Goal: Find specific page/section: Find specific page/section

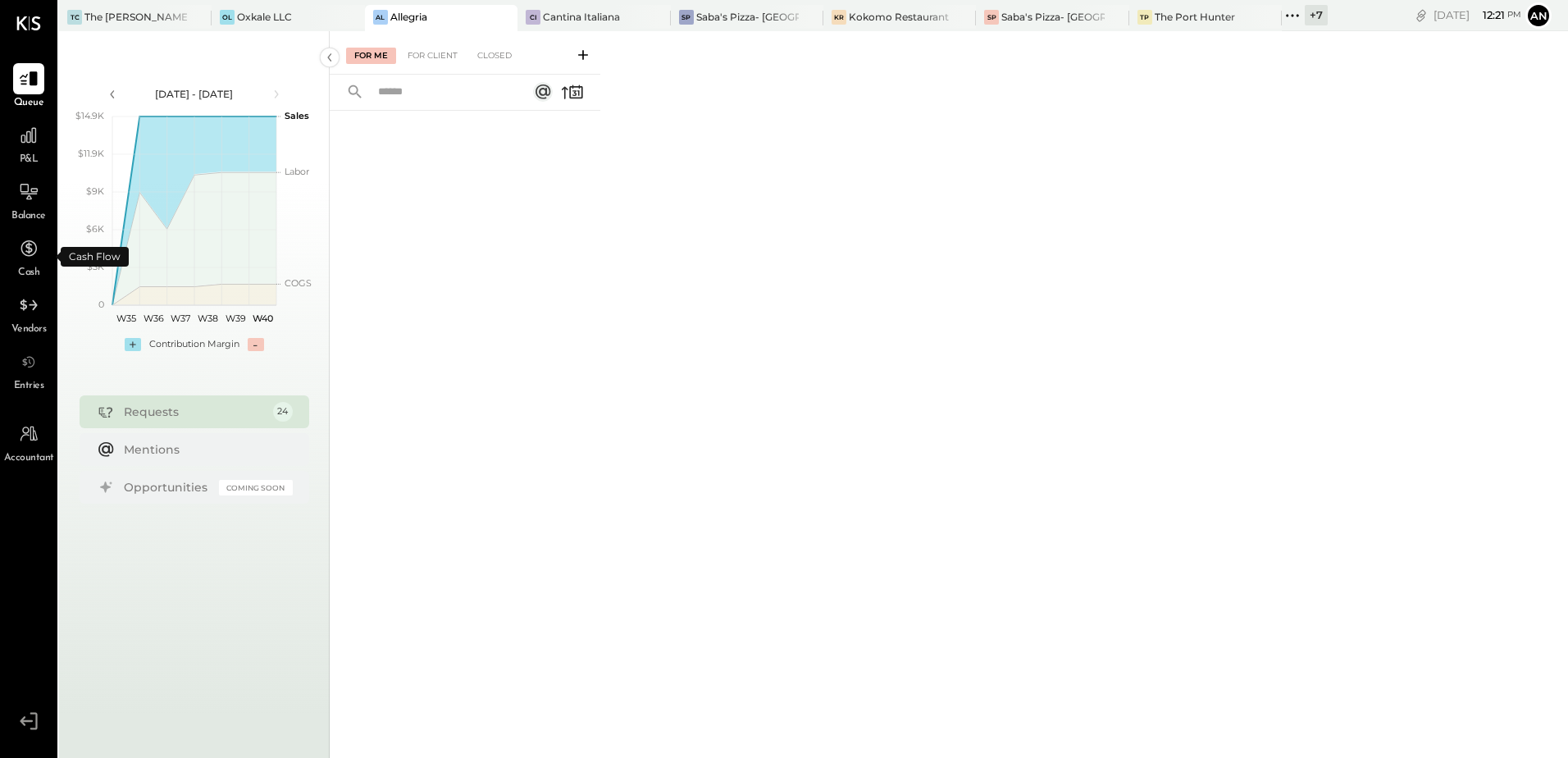
click at [28, 267] on span "Cash" at bounding box center [28, 273] width 22 height 15
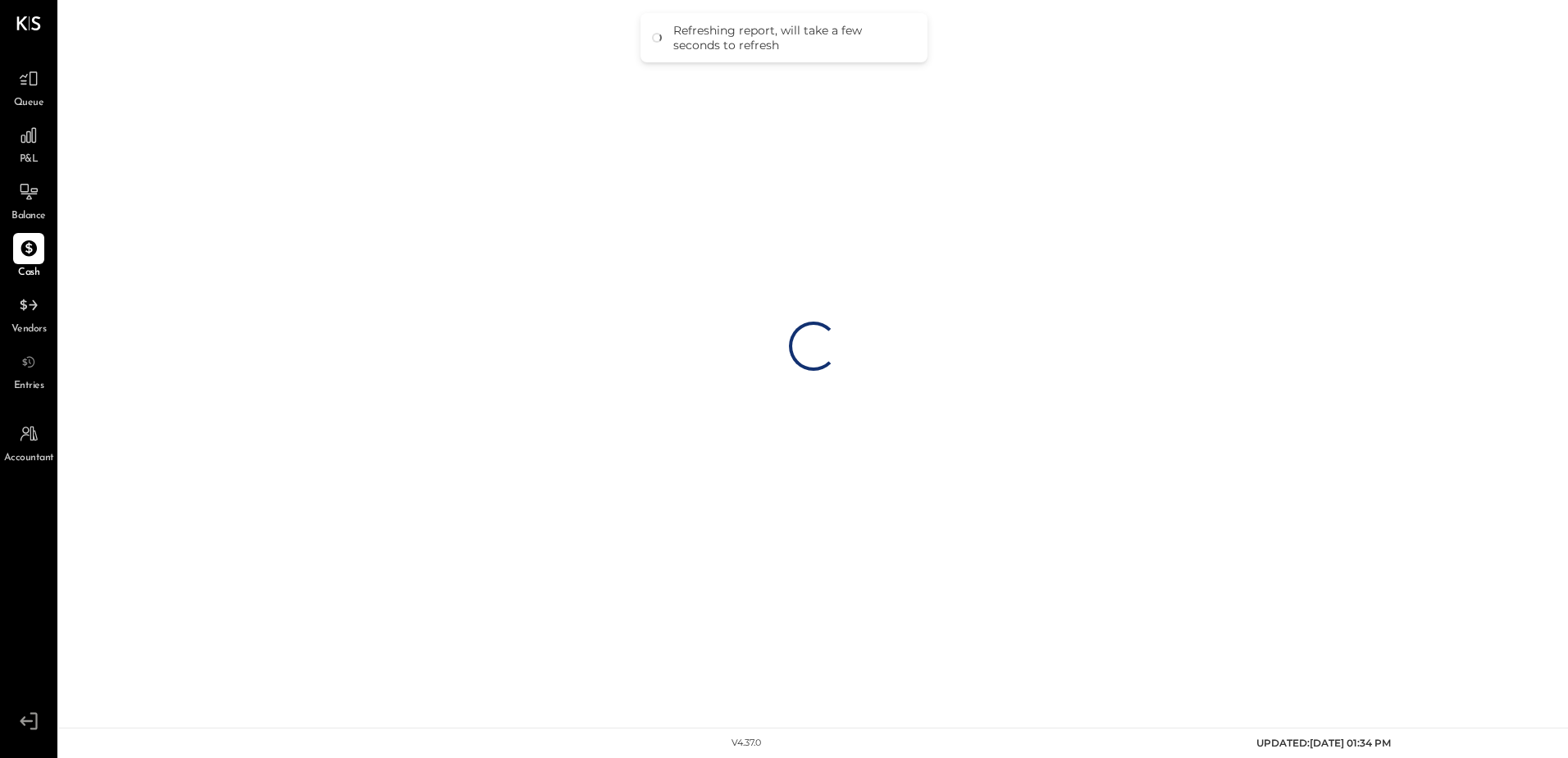
click at [35, 98] on span "Queue" at bounding box center [28, 103] width 30 height 15
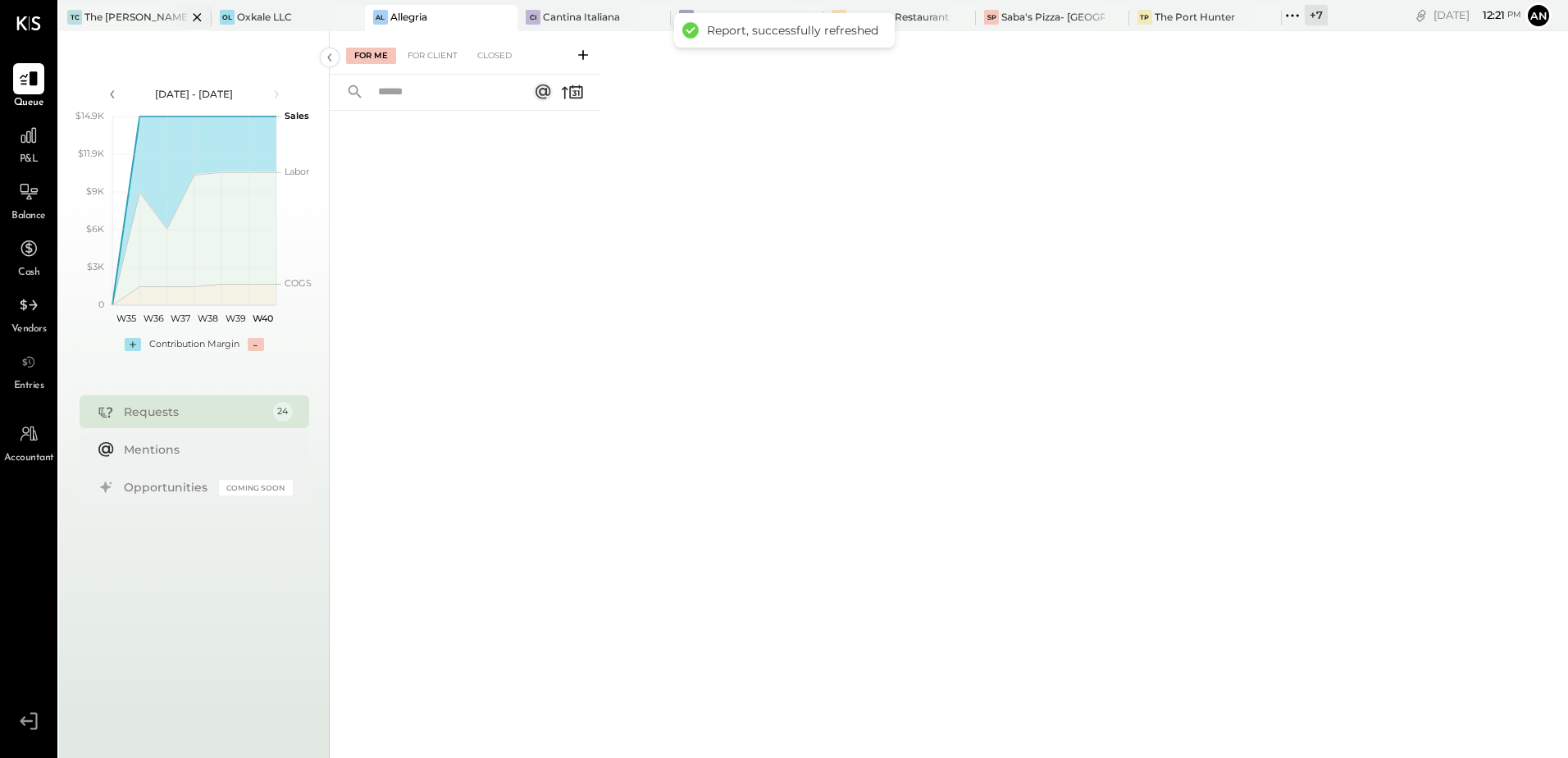
click at [163, 19] on div at bounding box center [183, 17] width 58 height 24
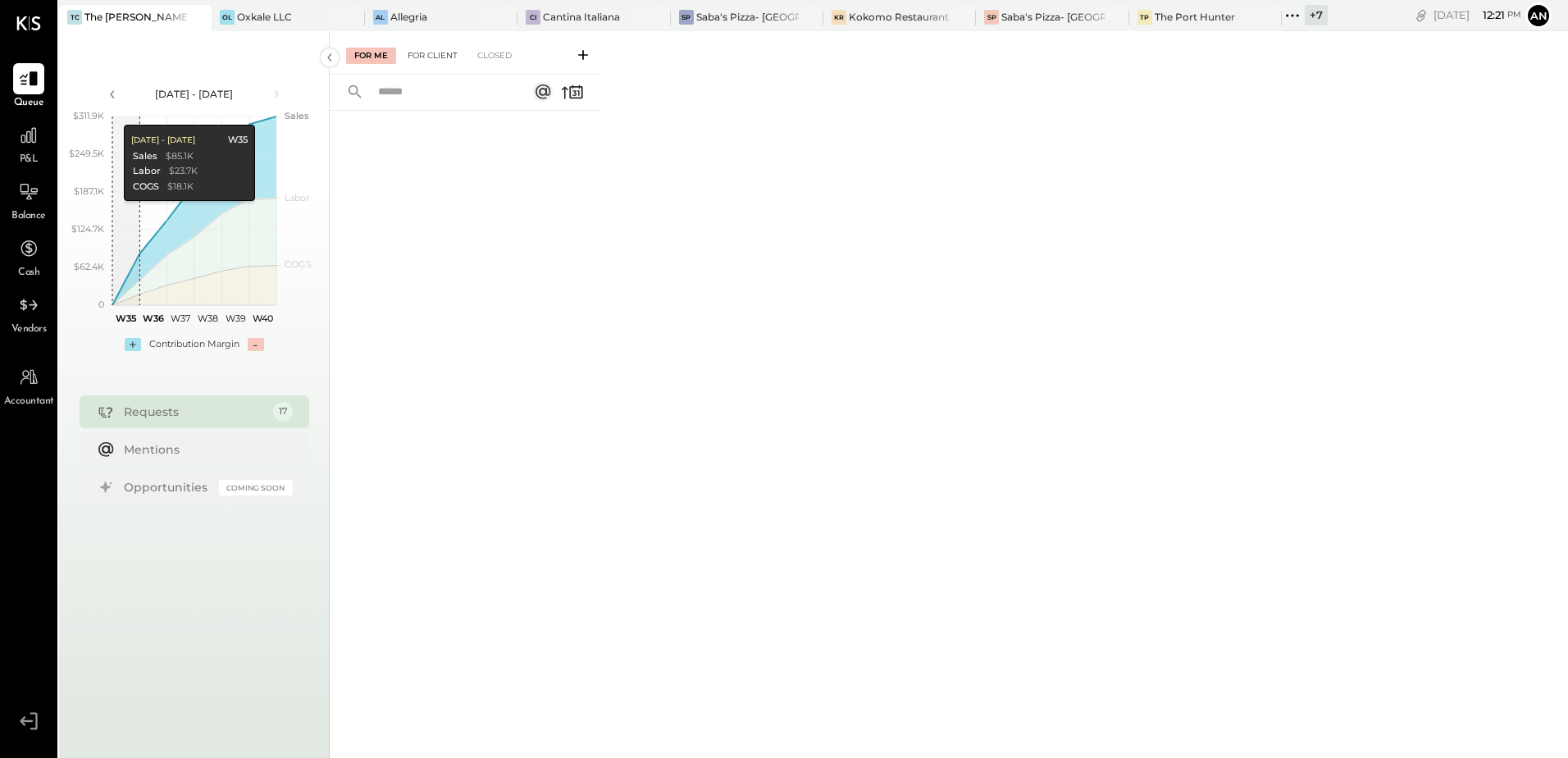
click at [423, 58] on div "For Client" at bounding box center [432, 55] width 66 height 16
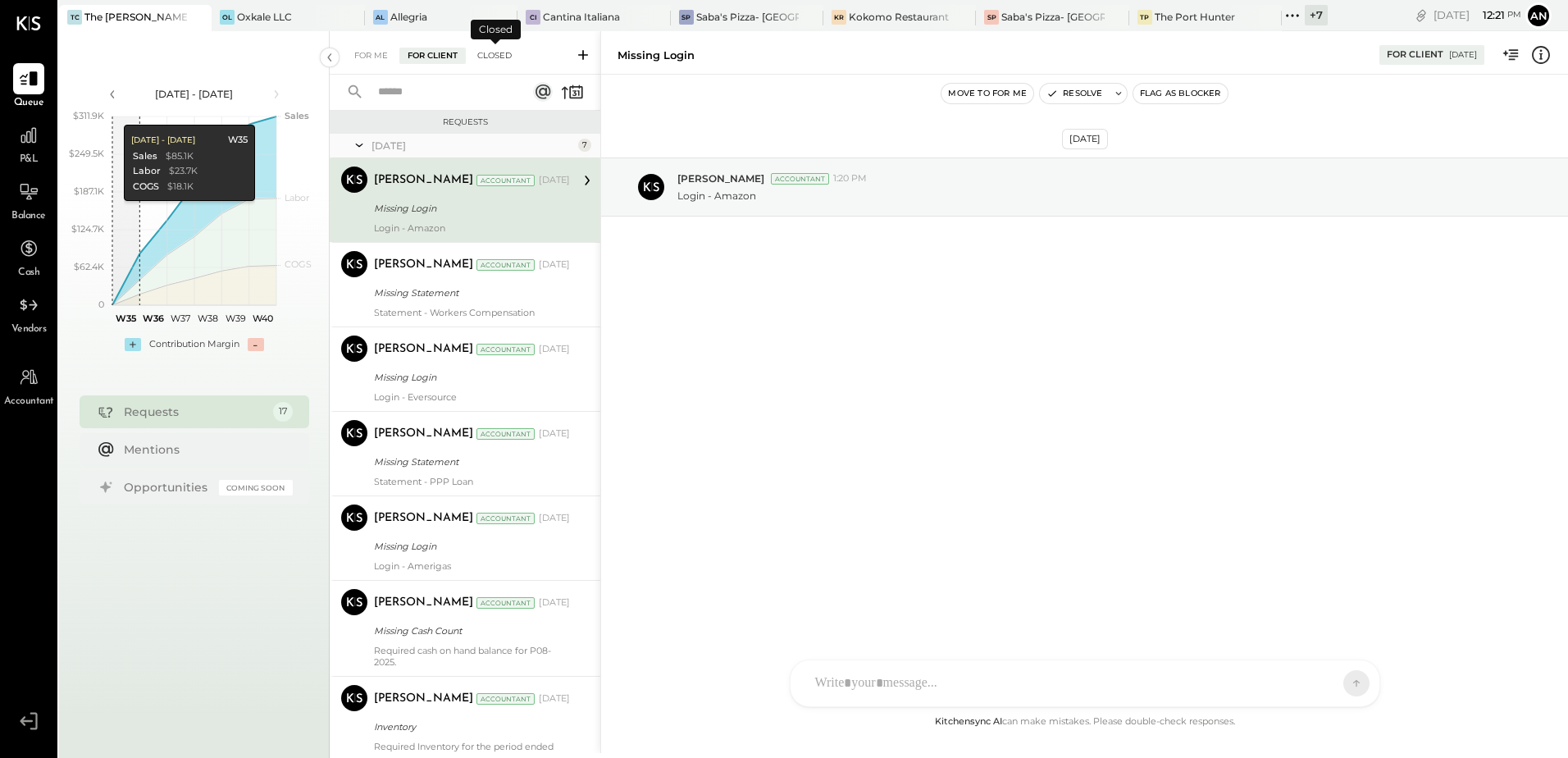
click at [478, 60] on div "Closed" at bounding box center [494, 55] width 51 height 16
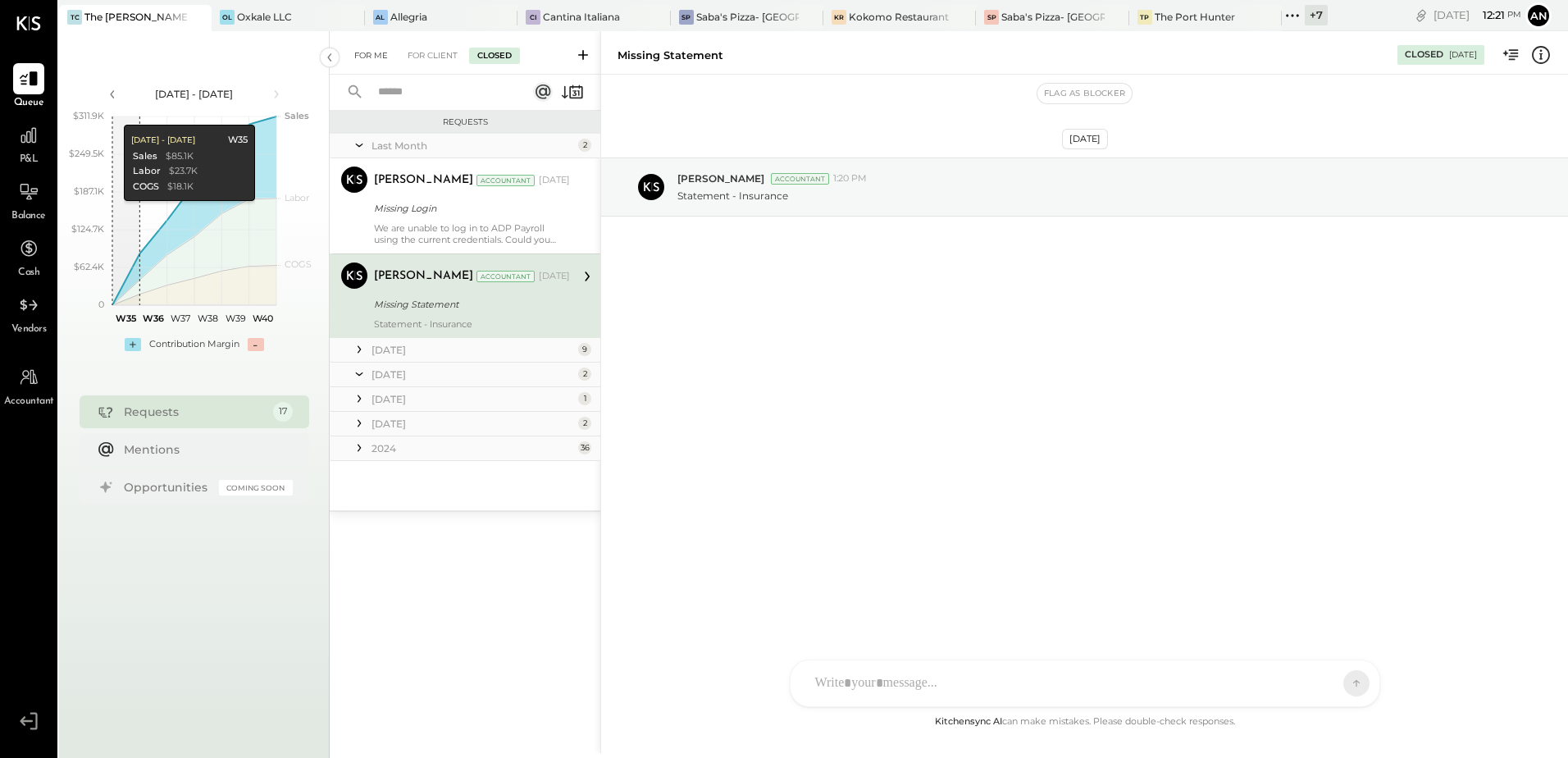
click at [371, 63] on div "For Me" at bounding box center [371, 55] width 50 height 16
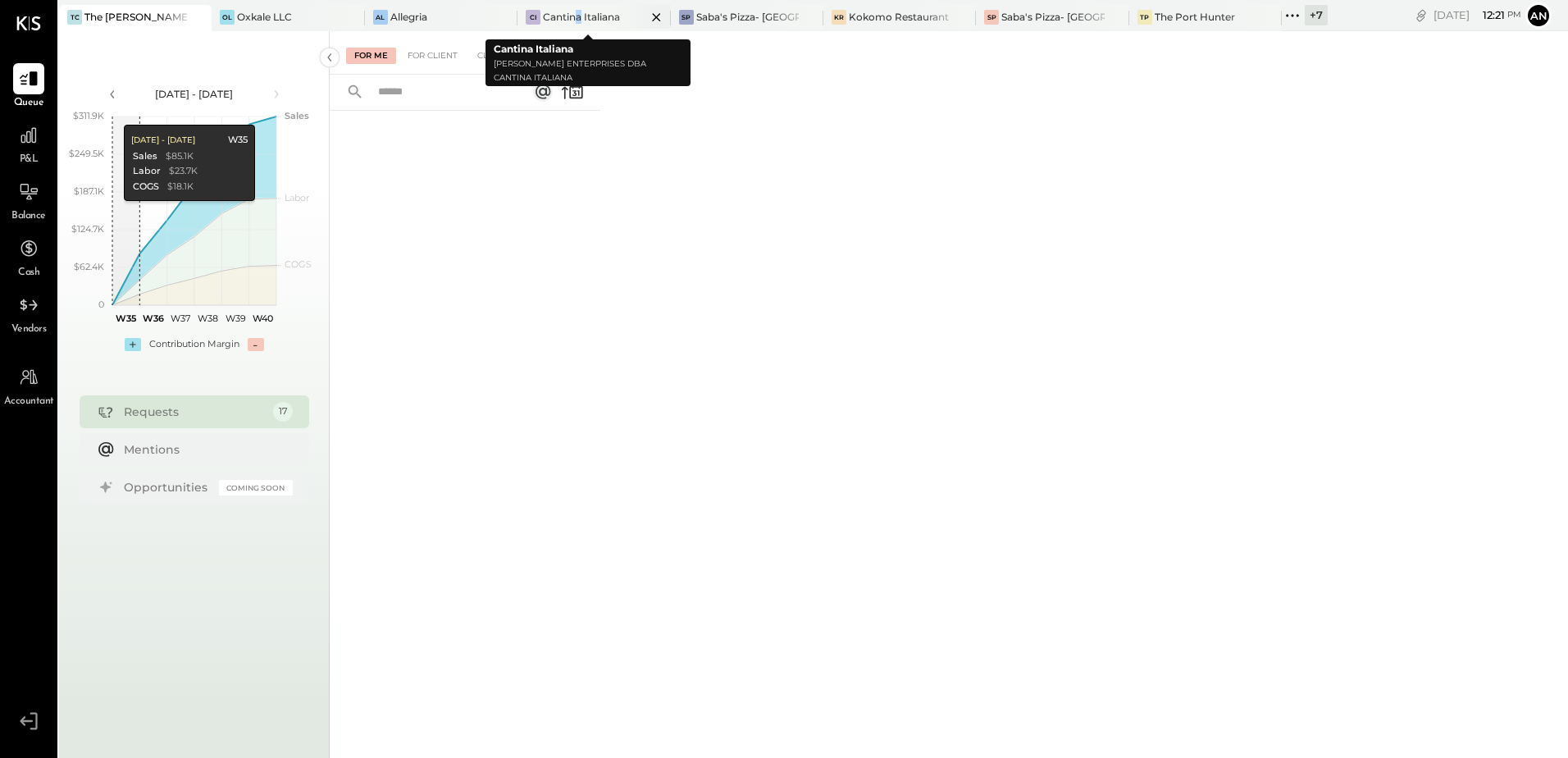
click at [574, 21] on div "Cantina Italiana" at bounding box center [580, 16] width 77 height 14
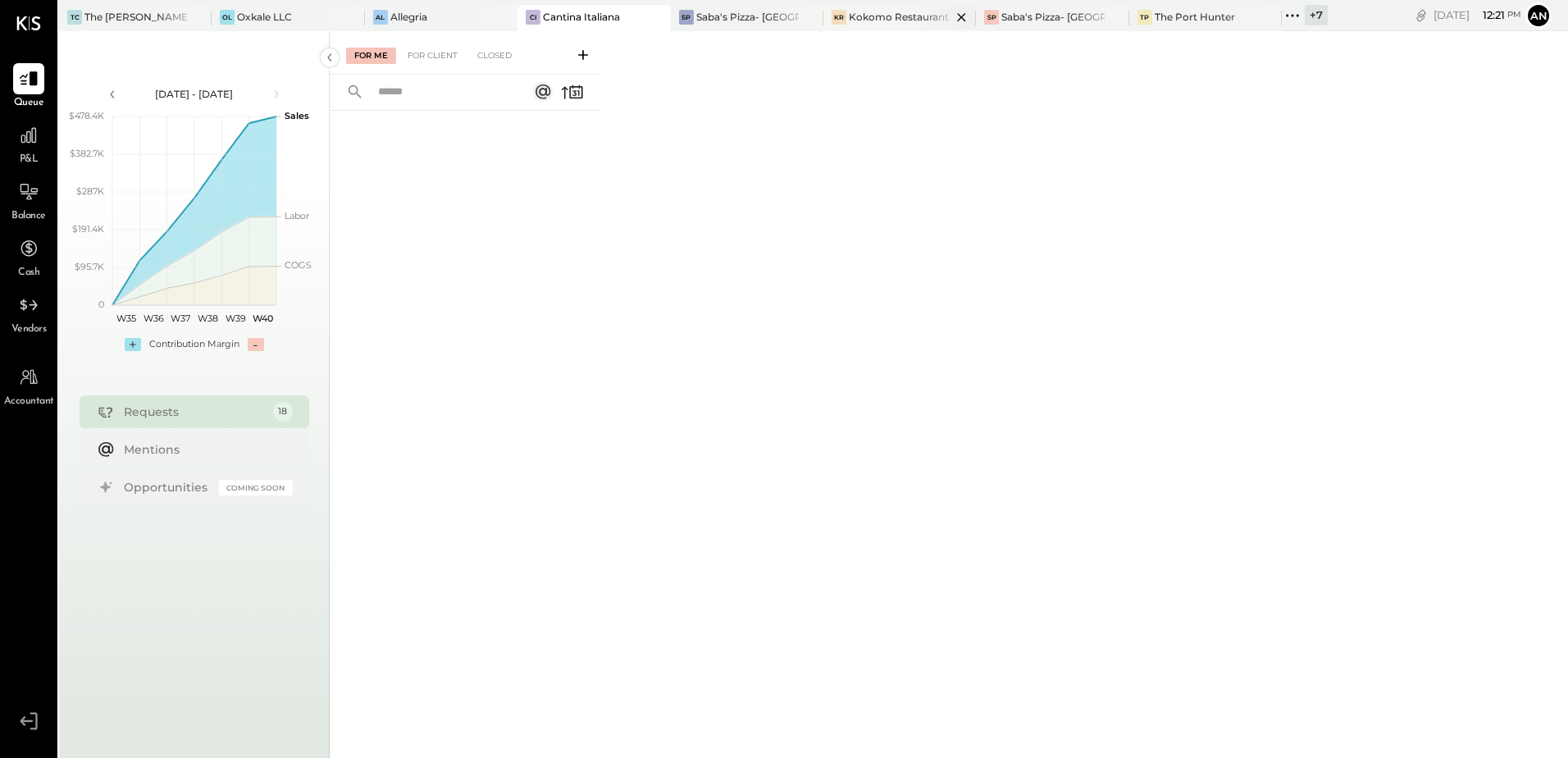
click at [895, 16] on div "Kokomo Restaurant" at bounding box center [899, 16] width 100 height 14
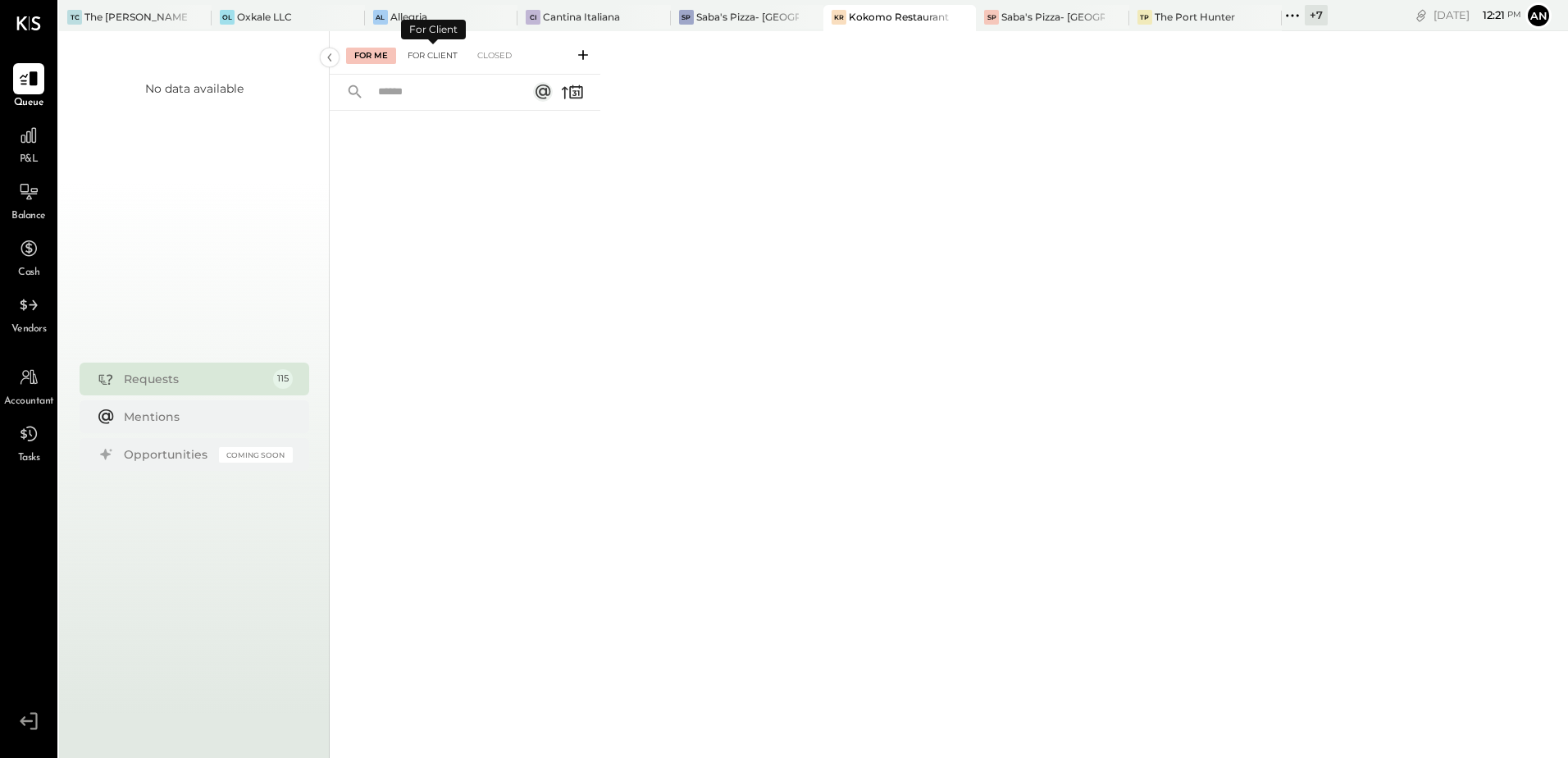
click at [436, 56] on div "For Client" at bounding box center [432, 55] width 66 height 16
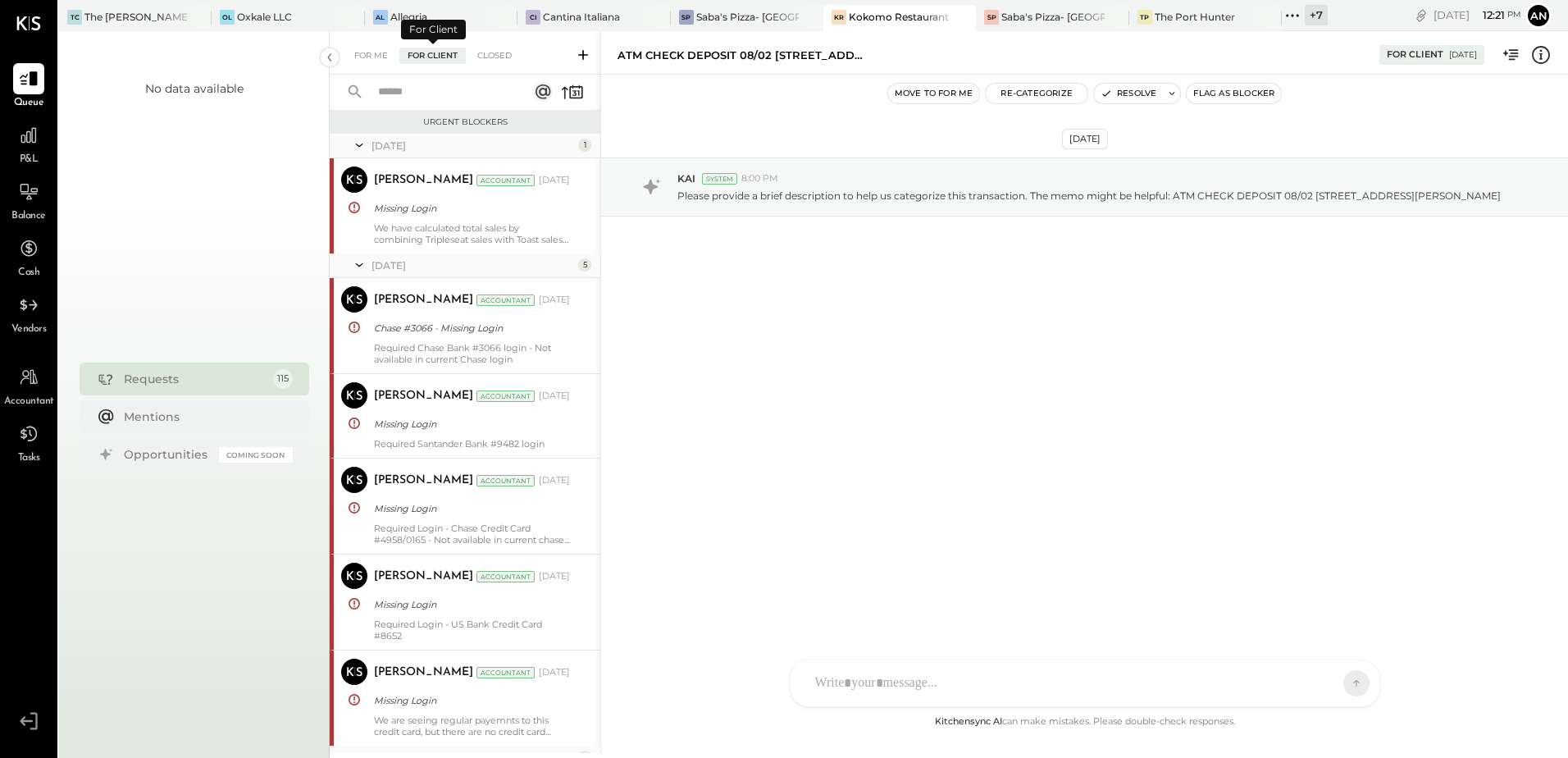
scroll to position [933, 0]
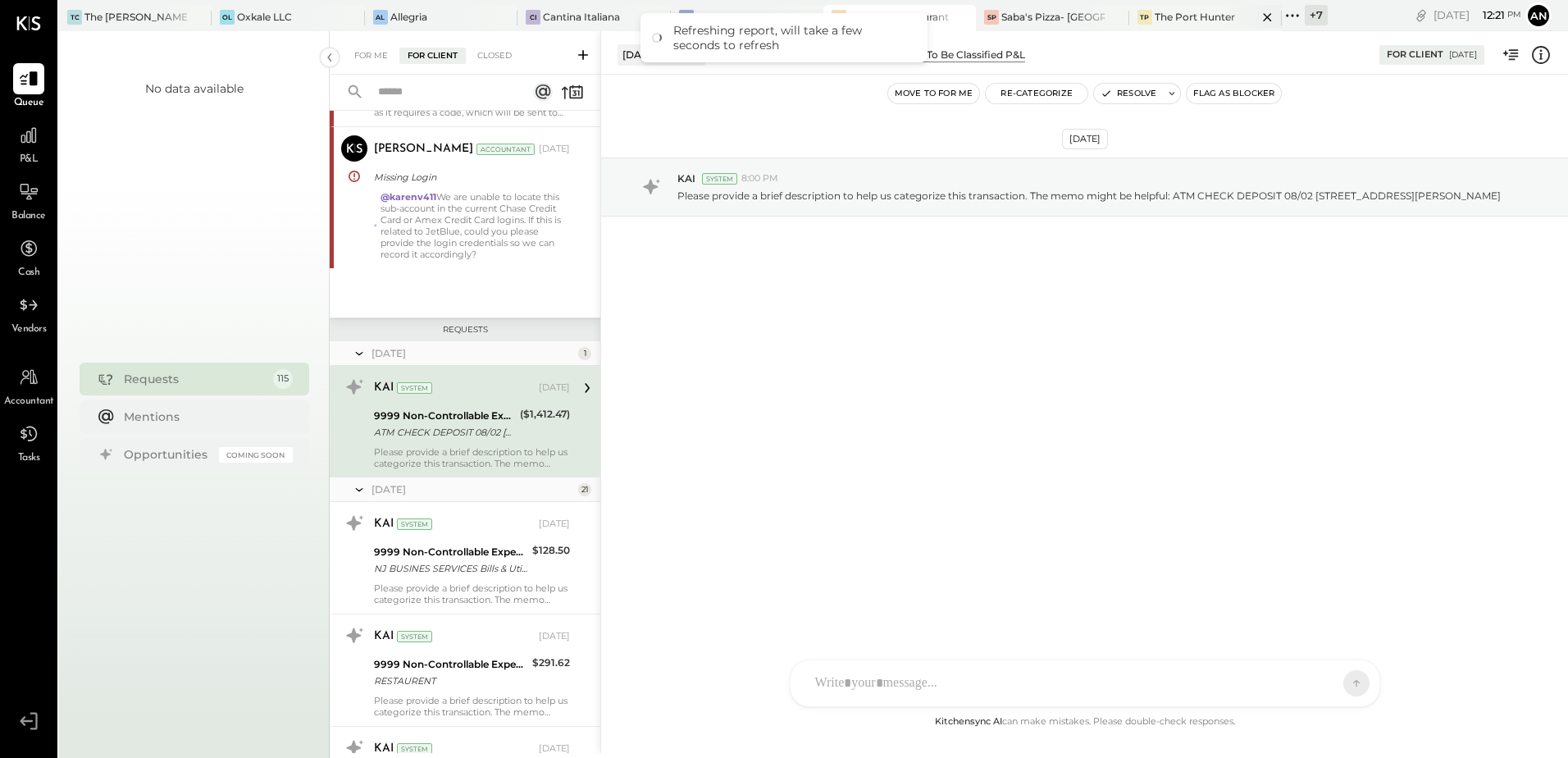
click at [1178, 11] on div "The Port Hunter" at bounding box center [1195, 16] width 80 height 14
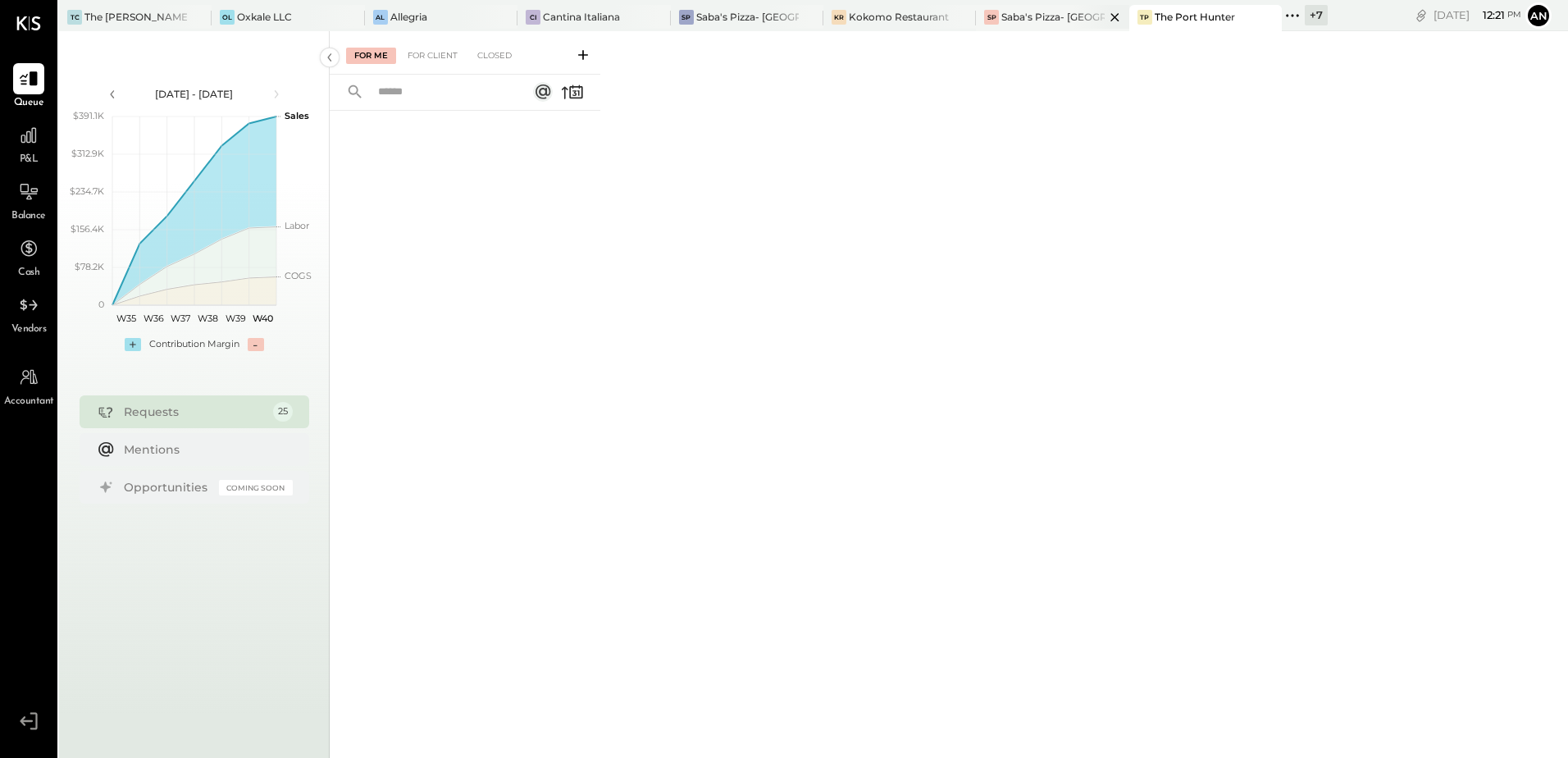
click at [1022, 18] on div "Saba's Pizza- [GEOGRAPHIC_DATA]" at bounding box center [1052, 16] width 103 height 14
